Goal: Transaction & Acquisition: Subscribe to service/newsletter

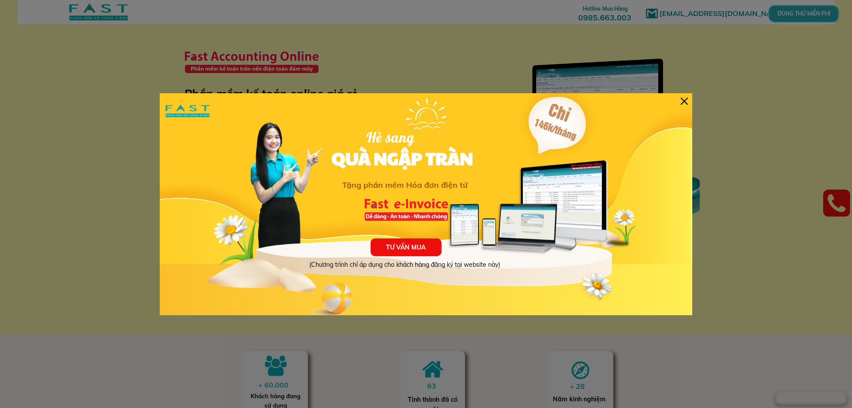
drag, startPoint x: 684, startPoint y: 103, endPoint x: 648, endPoint y: 73, distance: 46.3
click at [683, 102] on div at bounding box center [683, 101] width 7 height 7
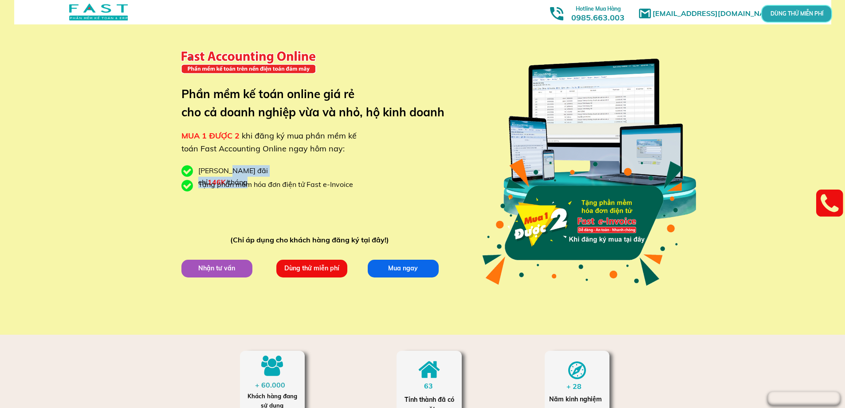
drag, startPoint x: 226, startPoint y: 171, endPoint x: 284, endPoint y: 169, distance: 57.7
click at [284, 169] on div "[PERSON_NAME] đãi chỉ 146K /tháng" at bounding box center [255, 176] width 115 height 23
click at [293, 169] on div "[PERSON_NAME] đãi chỉ 146K /tháng" at bounding box center [255, 176] width 115 height 23
drag, startPoint x: 250, startPoint y: 169, endPoint x: 234, endPoint y: 169, distance: 16.0
click at [234, 169] on div "[PERSON_NAME] đãi chỉ 146K /tháng" at bounding box center [255, 176] width 115 height 23
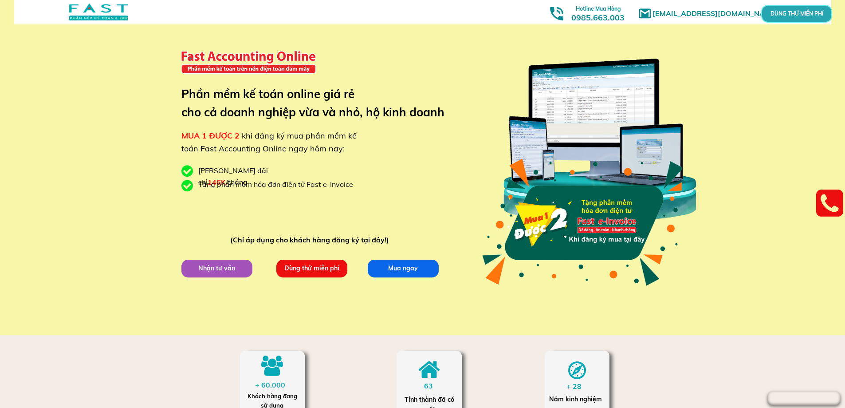
click at [230, 169] on div "[PERSON_NAME] đãi chỉ 146K /tháng" at bounding box center [255, 176] width 115 height 23
drag, startPoint x: 218, startPoint y: 167, endPoint x: 286, endPoint y: 167, distance: 67.9
click at [286, 167] on div "[PERSON_NAME] đãi chỉ 146K /tháng" at bounding box center [255, 176] width 115 height 23
